Goal: Task Accomplishment & Management: Manage account settings

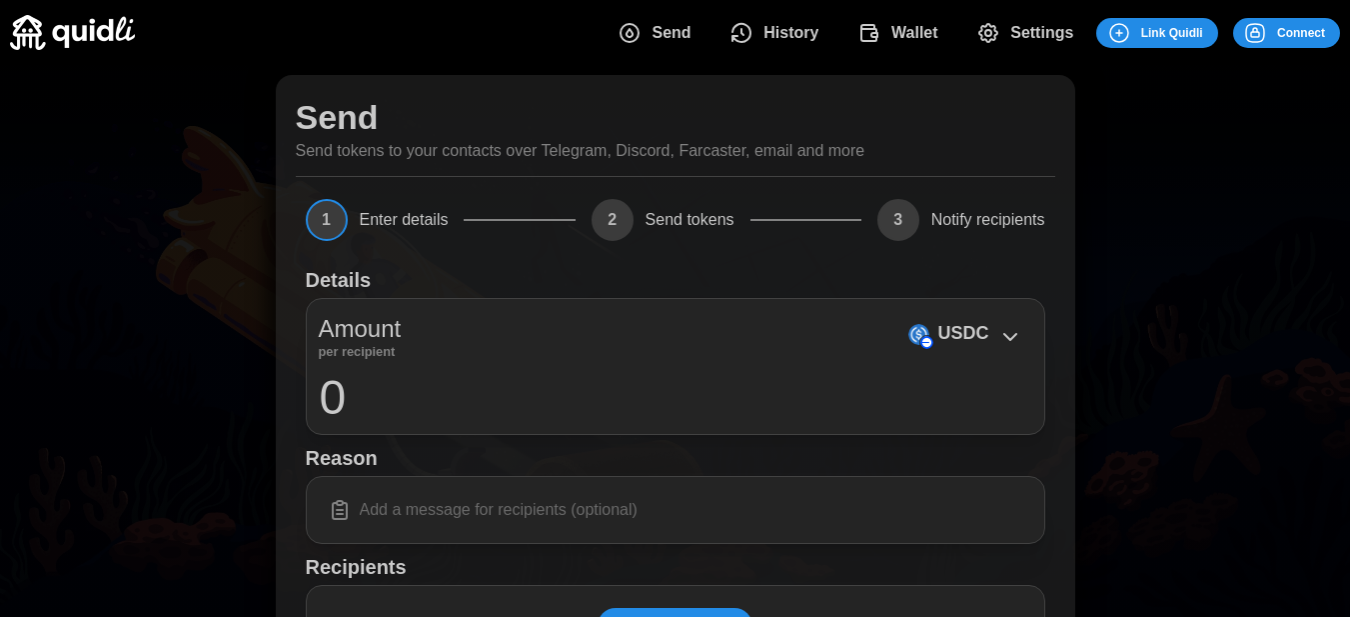
click at [818, 29] on span "History" at bounding box center [790, 33] width 55 height 40
click at [1015, 32] on span "Settings" at bounding box center [1041, 33] width 63 height 40
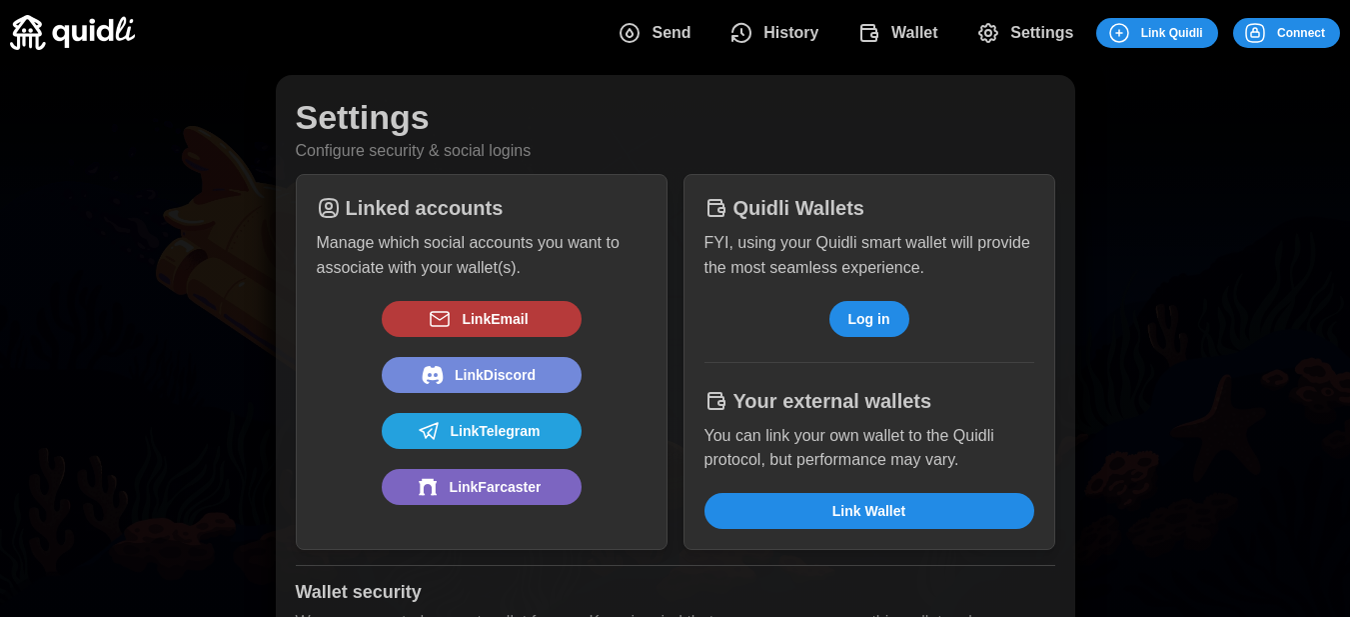
click at [450, 377] on span "Link Discord" at bounding box center [479, 375] width 168 height 34
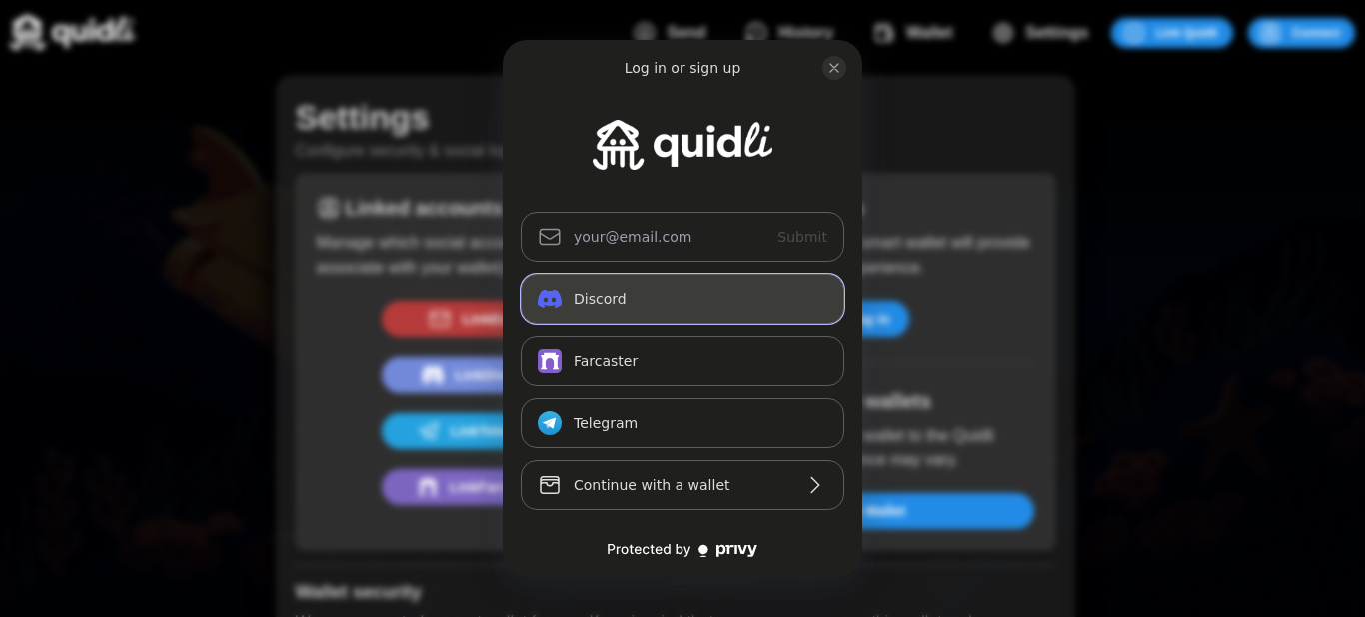
click at [617, 302] on button "Discord" at bounding box center [683, 299] width 324 height 50
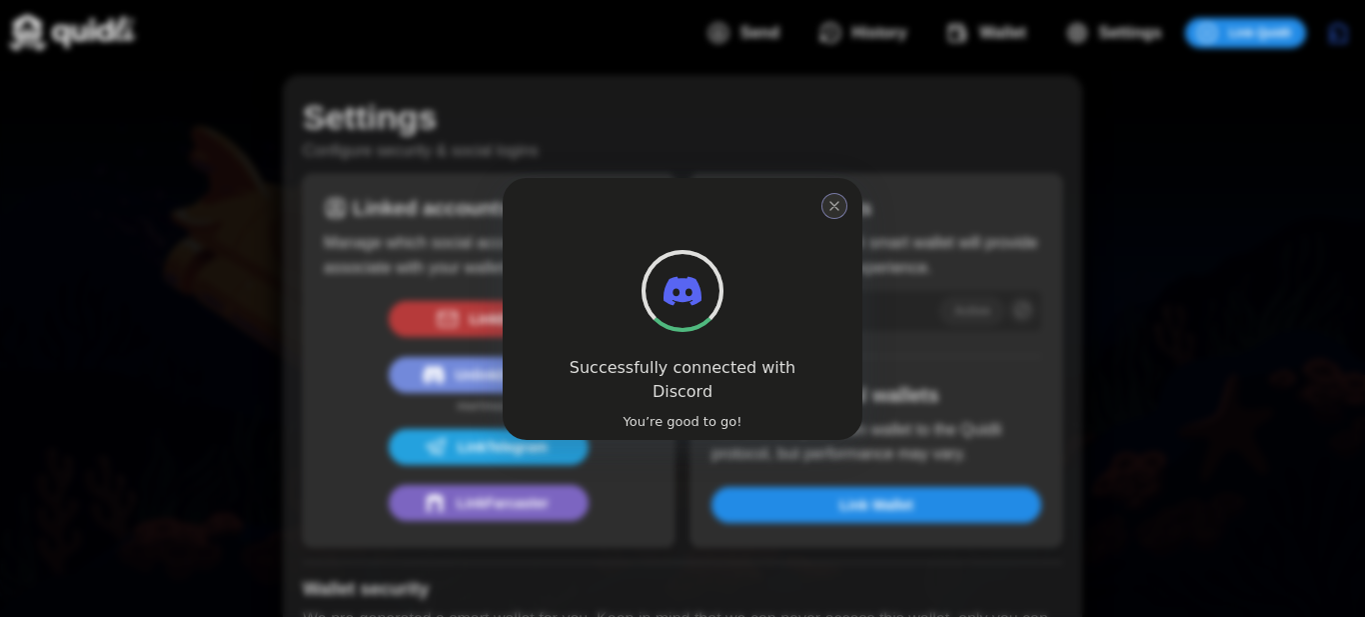
click at [830, 205] on icon "close modal" at bounding box center [834, 206] width 16 height 16
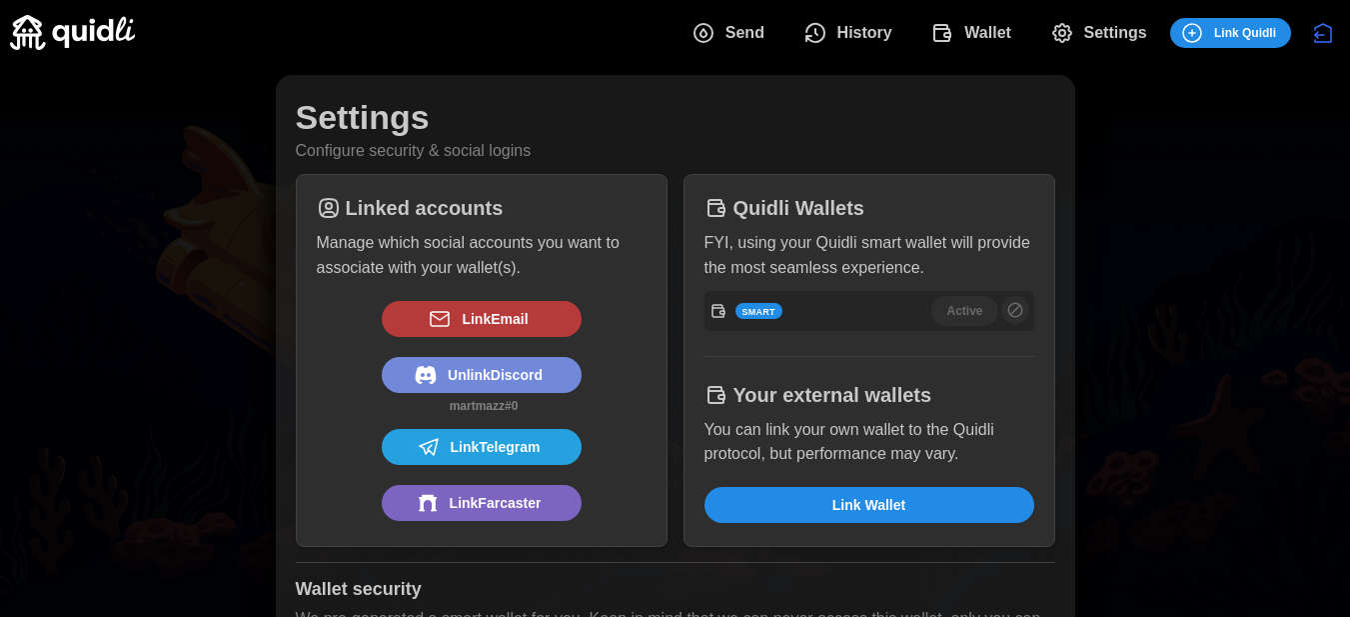
click at [1170, 189] on div "Settings Configure security & social logins Linked accounts Manage which social…" at bounding box center [675, 477] width 1350 height 825
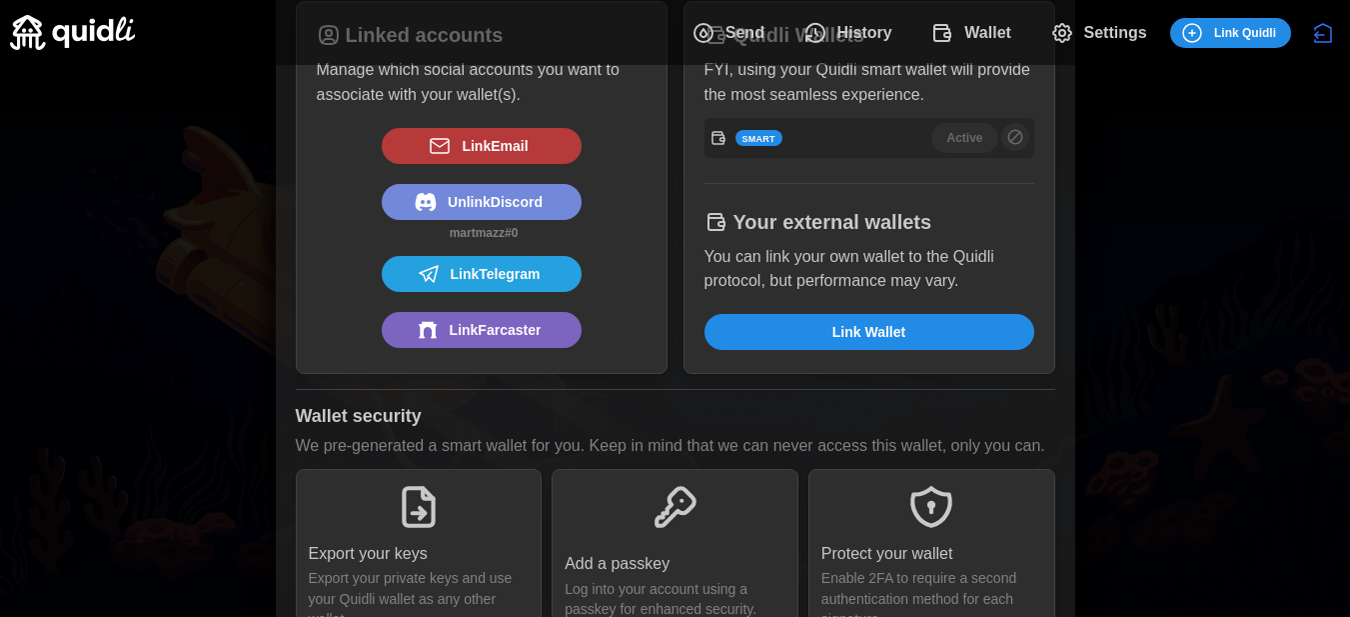
scroll to position [233, 0]
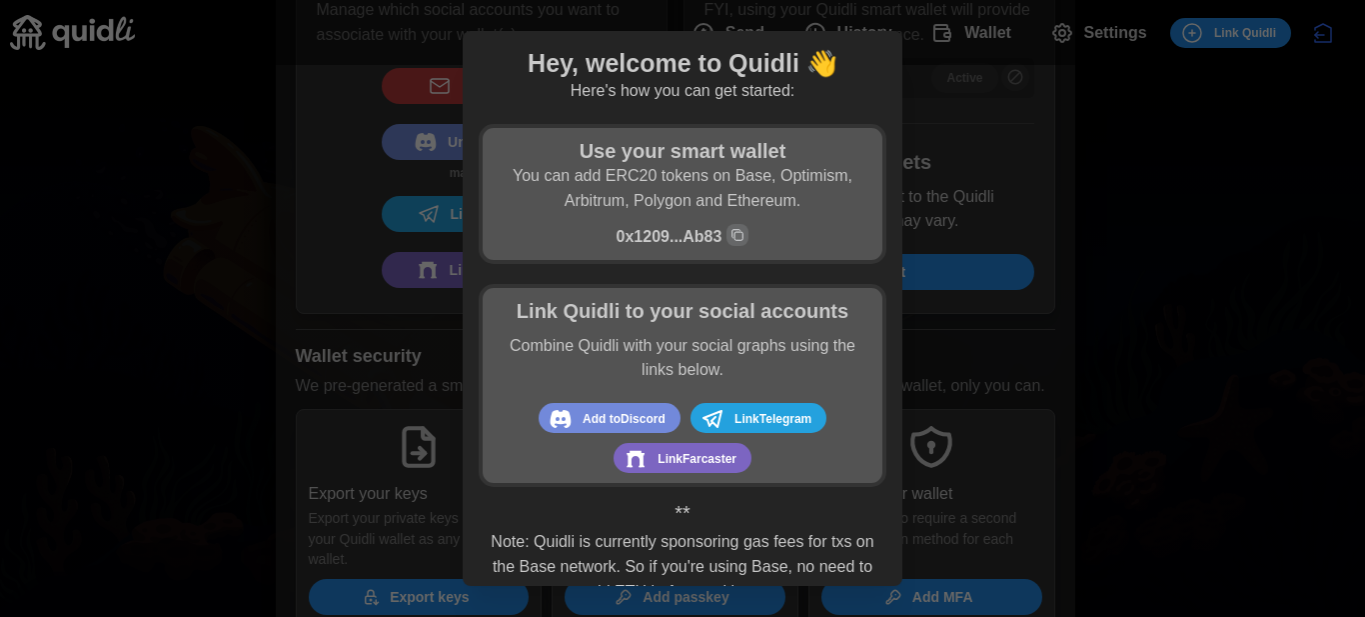
click at [979, 323] on div at bounding box center [682, 308] width 1365 height 617
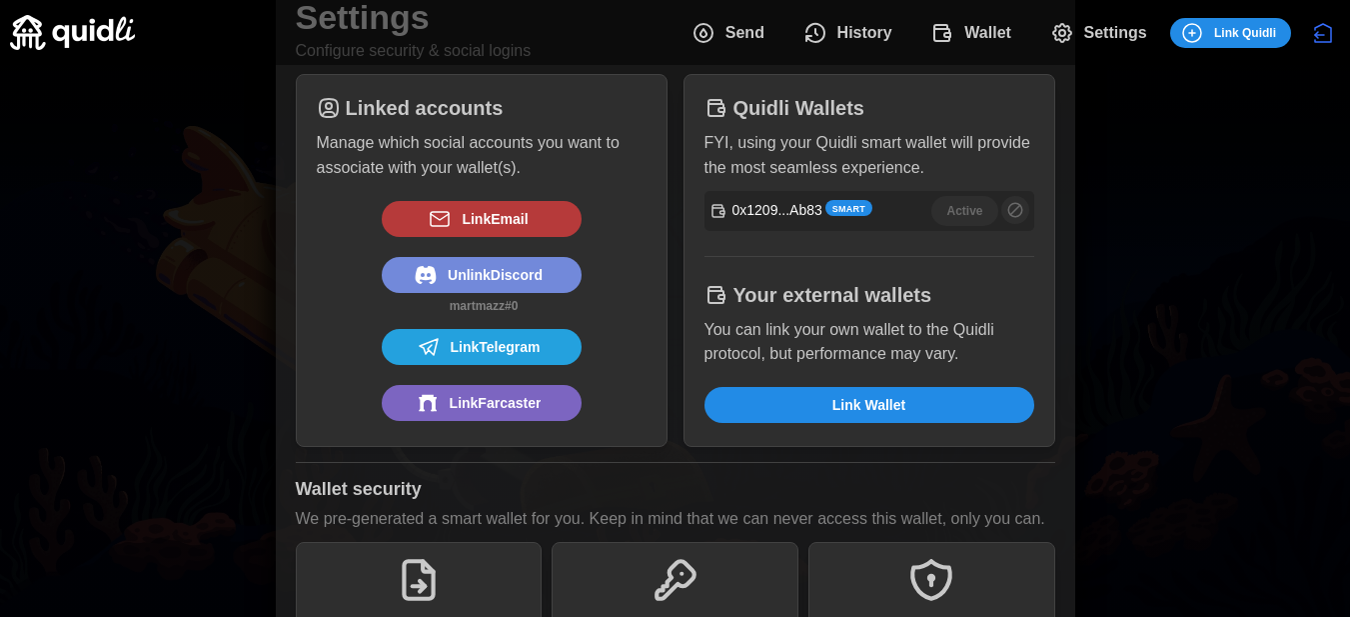
scroll to position [0, 0]
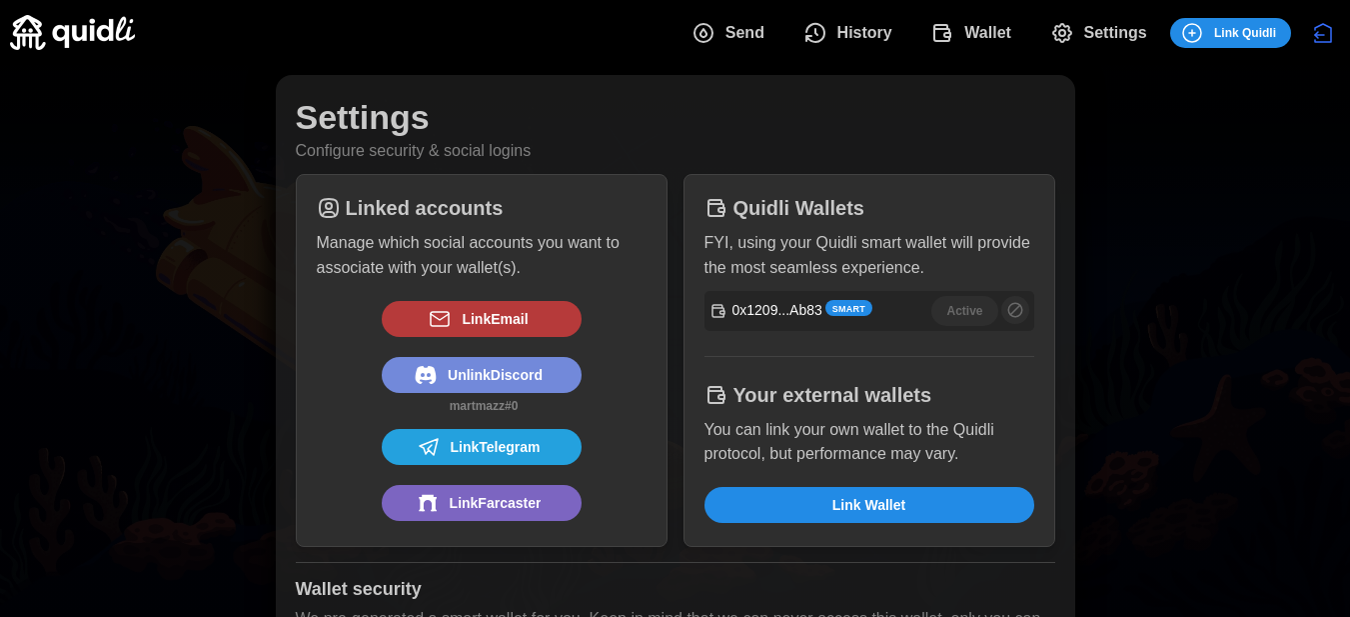
click at [1106, 30] on span "Settings" at bounding box center [1115, 33] width 63 height 40
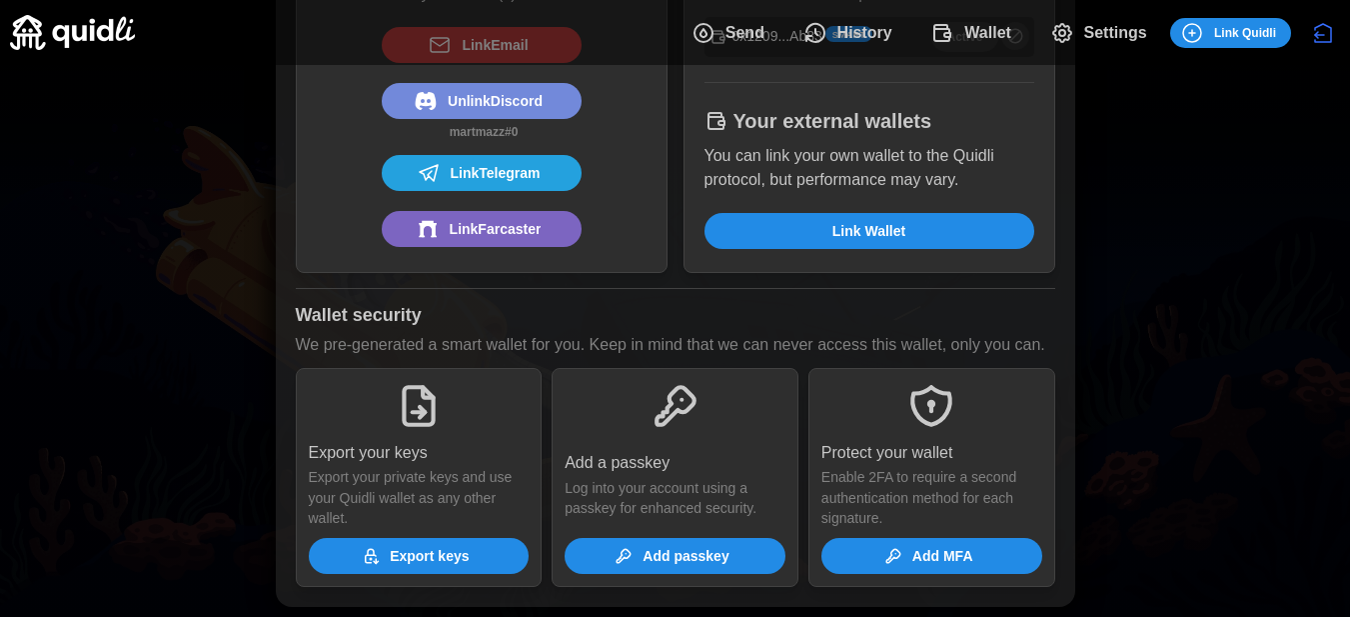
click at [1175, 400] on div "Settings Configure security & social logins Linked accounts Manage which social…" at bounding box center [675, 203] width 1350 height 825
click at [818, 26] on icon "dots" at bounding box center [815, 33] width 24 height 24
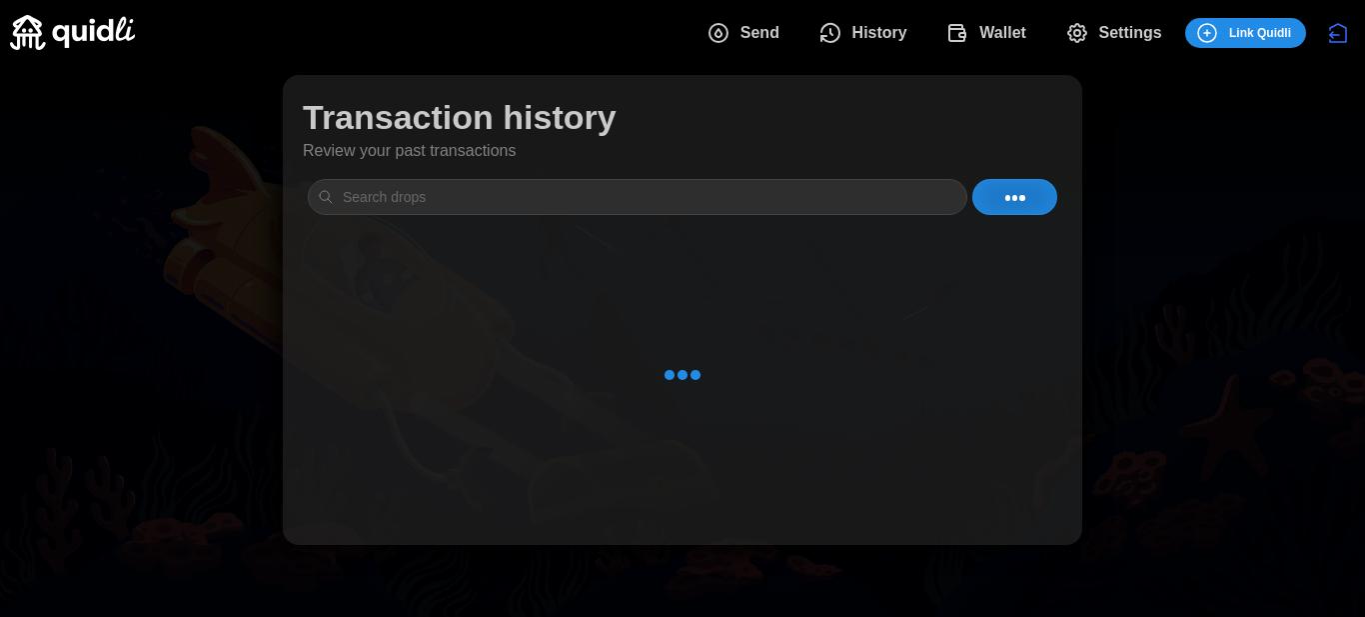
click at [704, 25] on button "Send" at bounding box center [746, 33] width 112 height 42
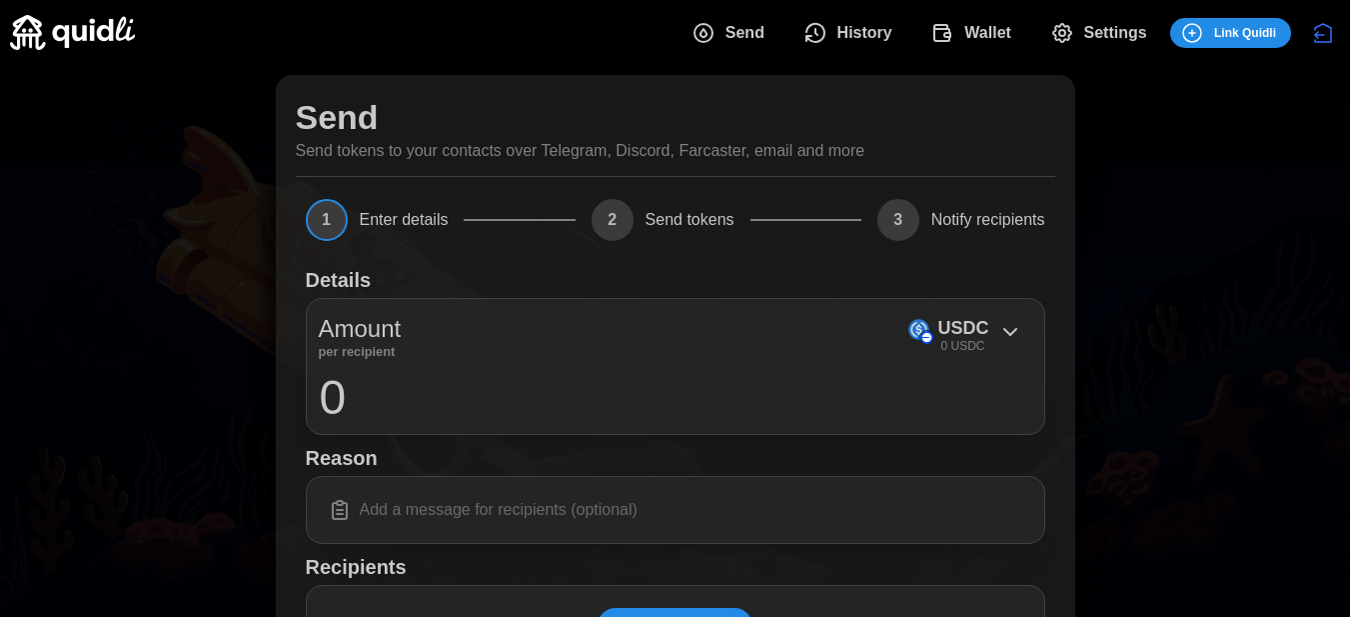
click at [83, 33] on img at bounding box center [72, 32] width 125 height 35
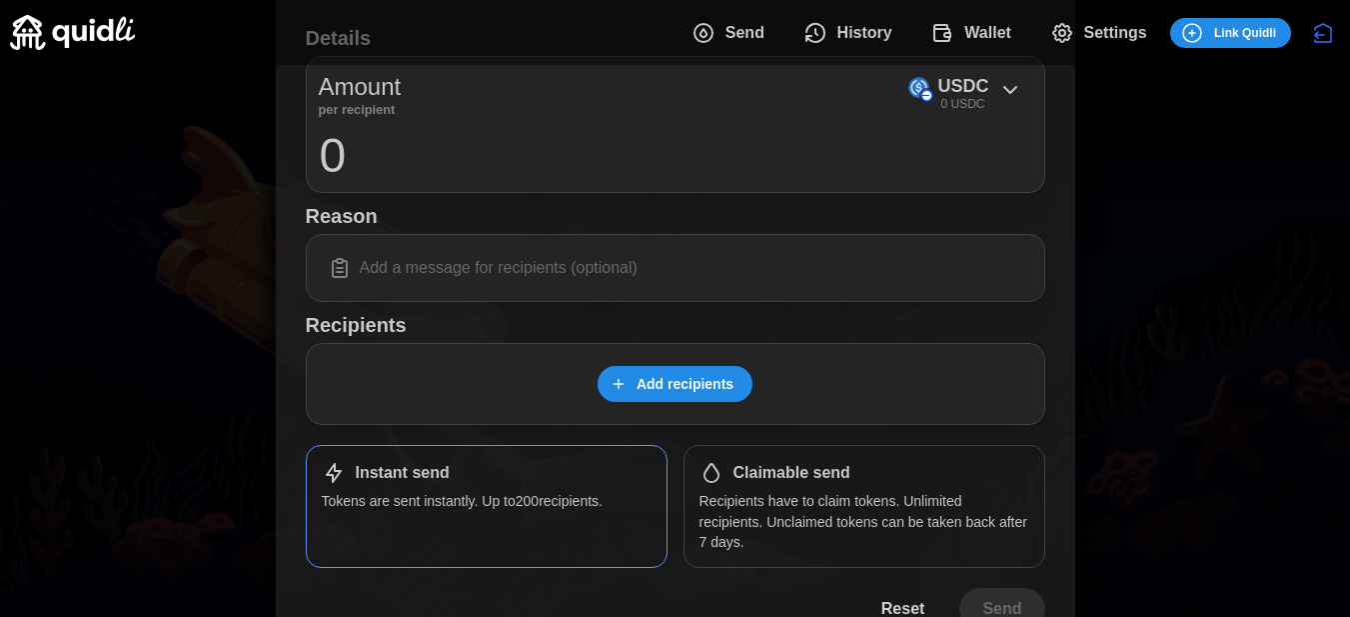
scroll to position [295, 0]
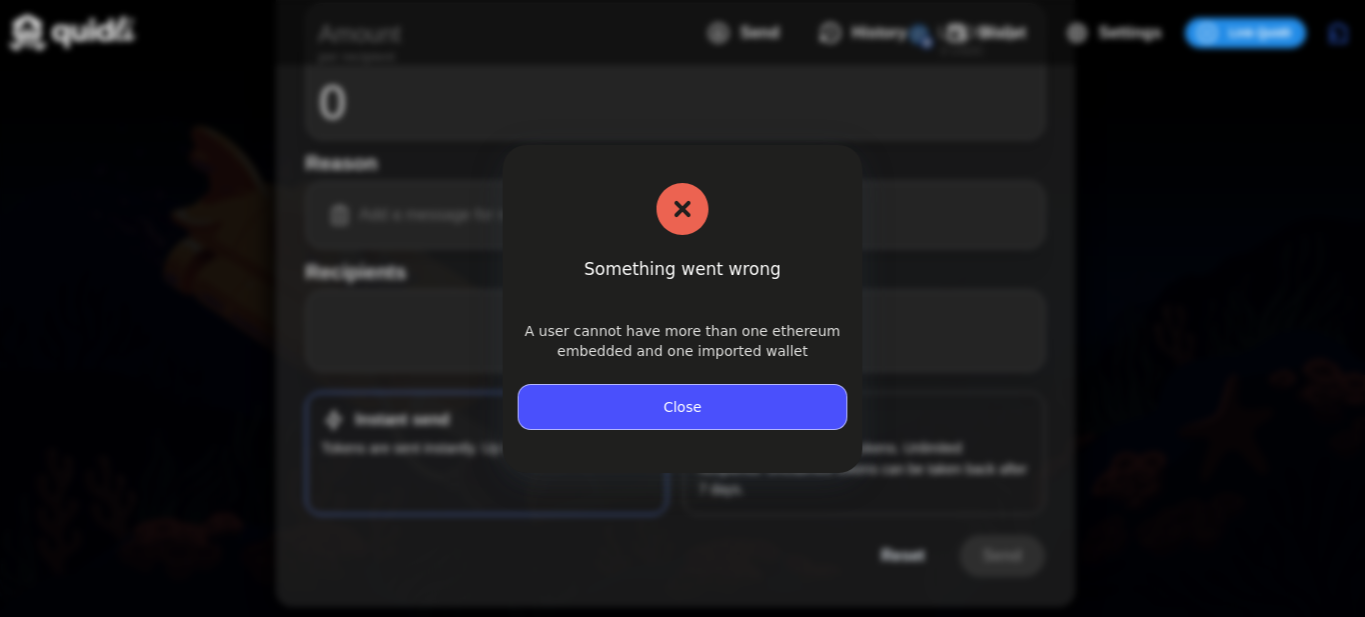
click at [721, 409] on button "Close" at bounding box center [683, 407] width 328 height 44
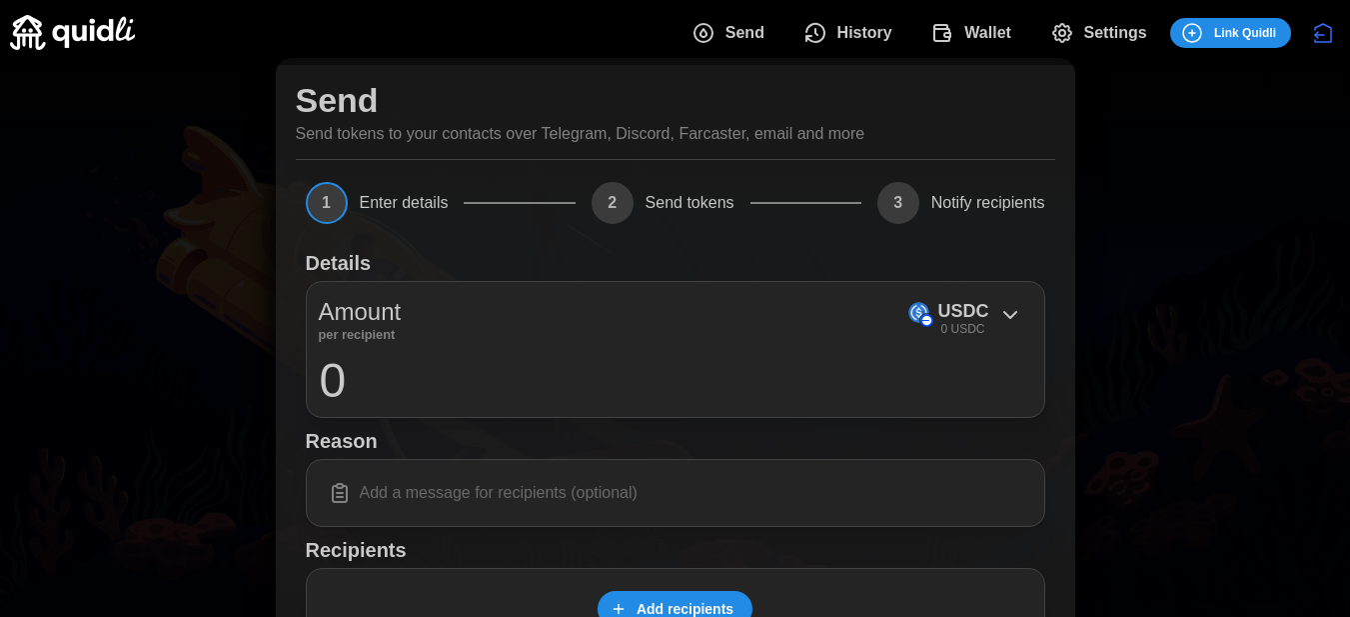
scroll to position [0, 0]
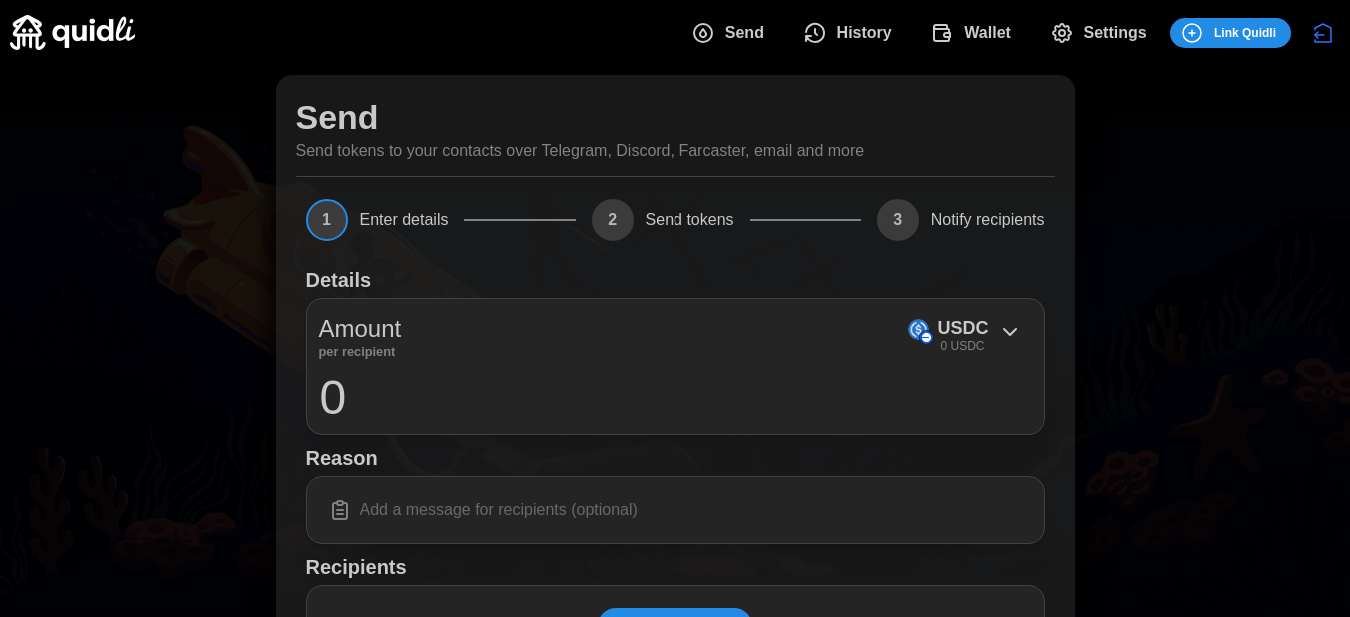
click at [1326, 34] on icon "Disconnect" at bounding box center [1323, 33] width 24 height 24
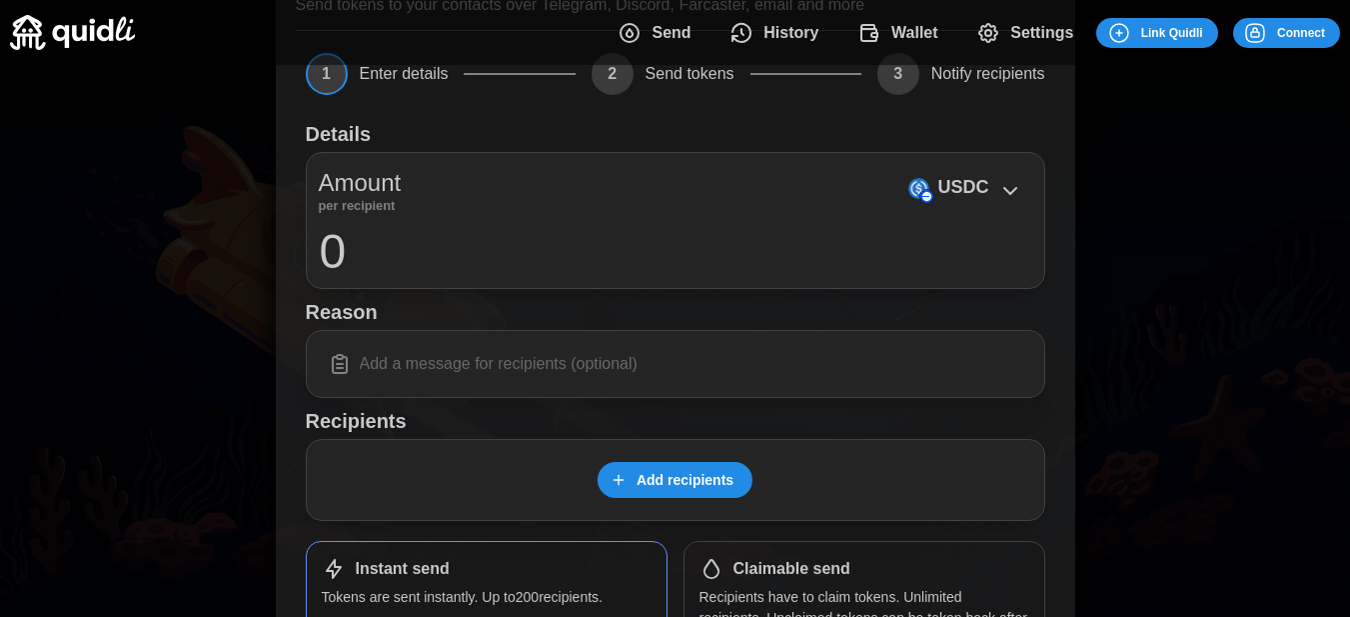
scroll to position [128, 0]
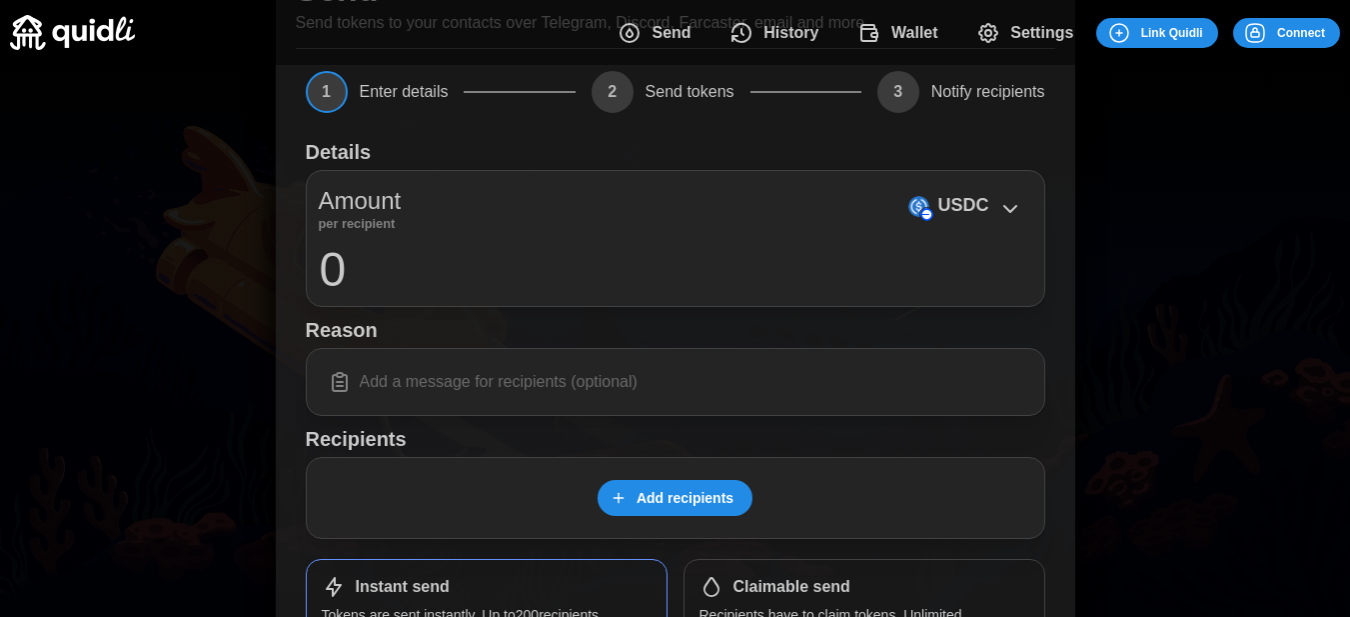
click at [662, 34] on span "Send" at bounding box center [671, 33] width 39 height 40
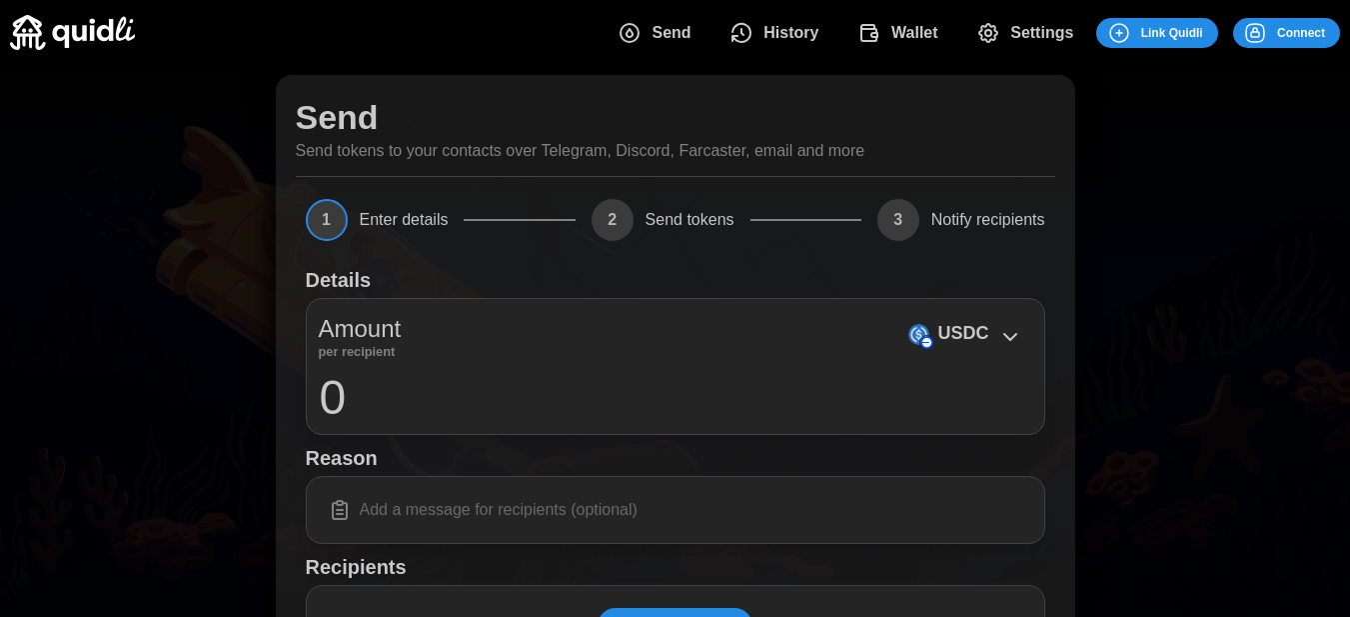
click at [788, 35] on span "History" at bounding box center [790, 33] width 55 height 40
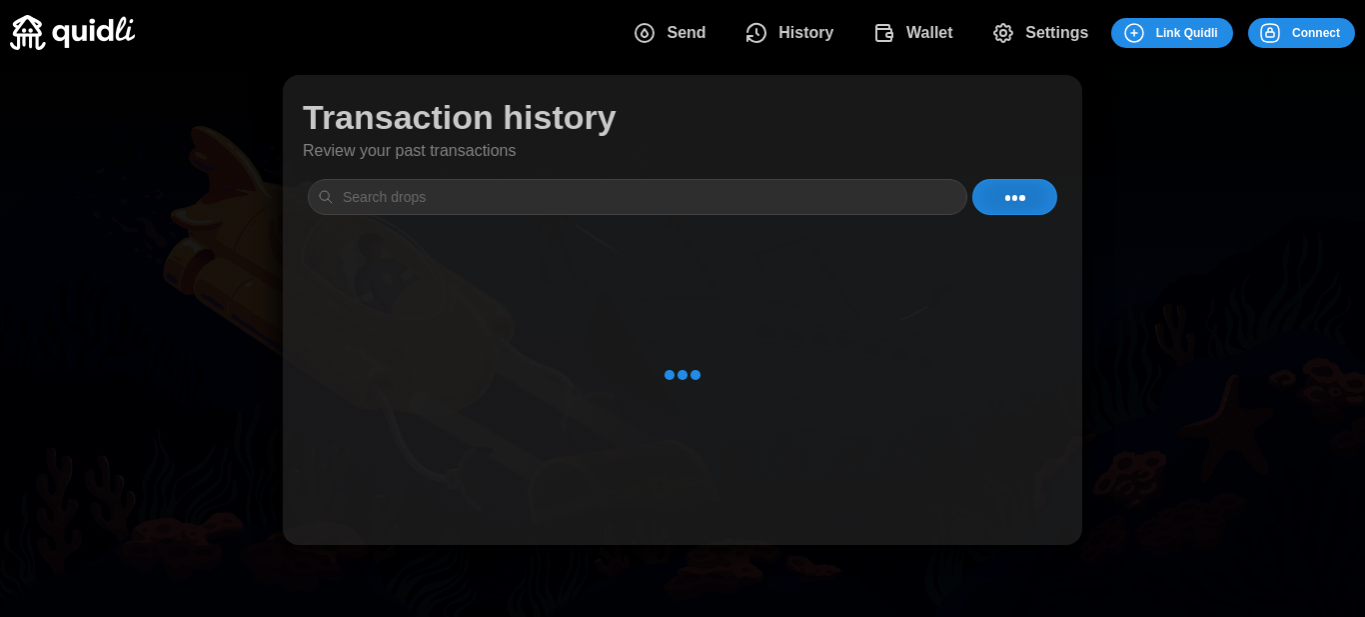
click at [928, 33] on span "Wallet" at bounding box center [929, 33] width 47 height 40
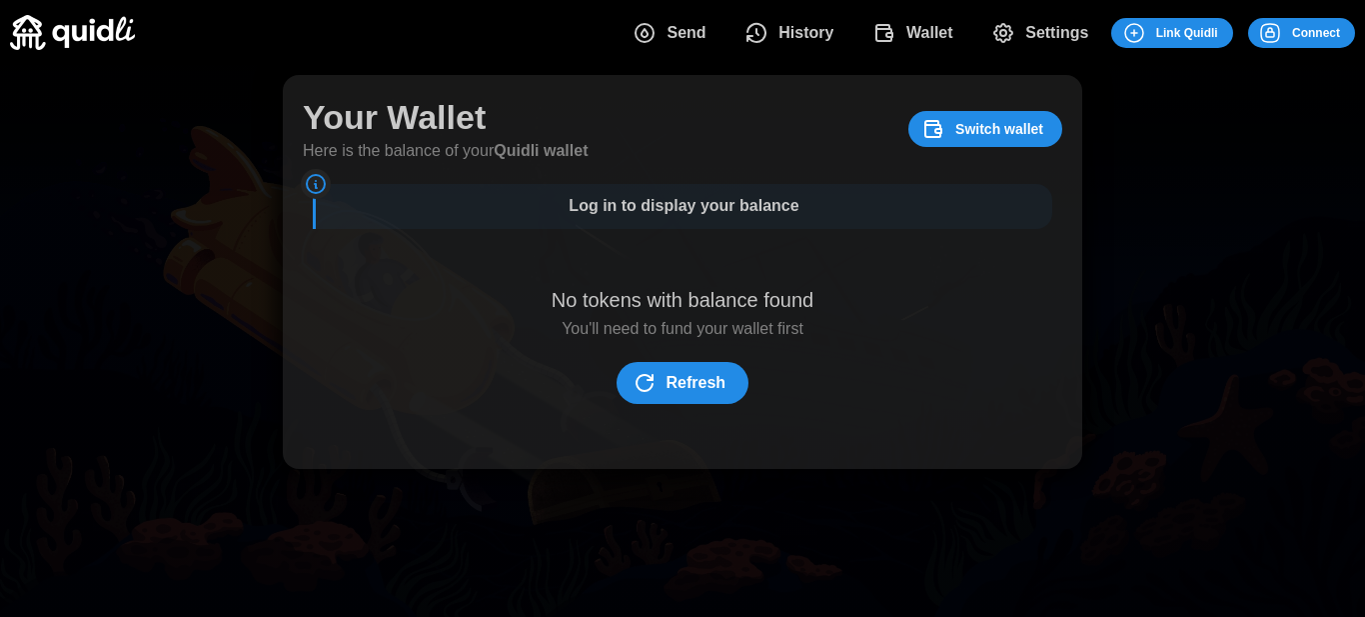
click at [1035, 33] on span "Settings" at bounding box center [1056, 33] width 63 height 40
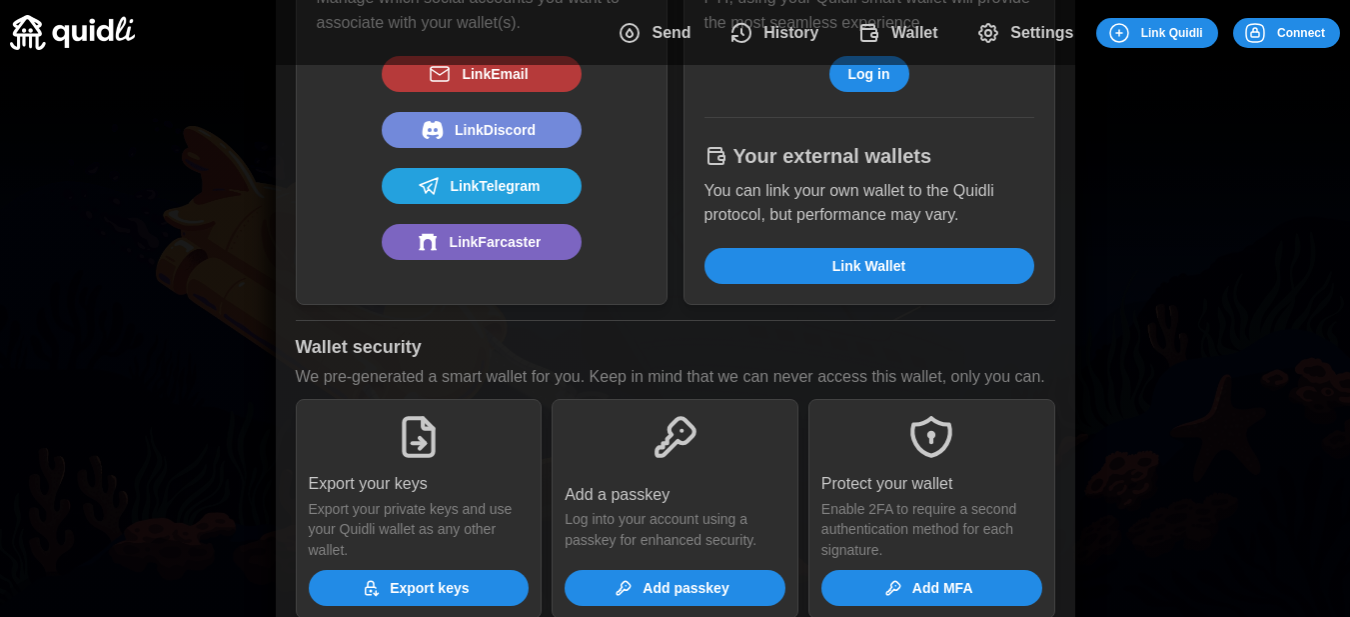
scroll to position [277, 0]
